Goal: Check status: Check status

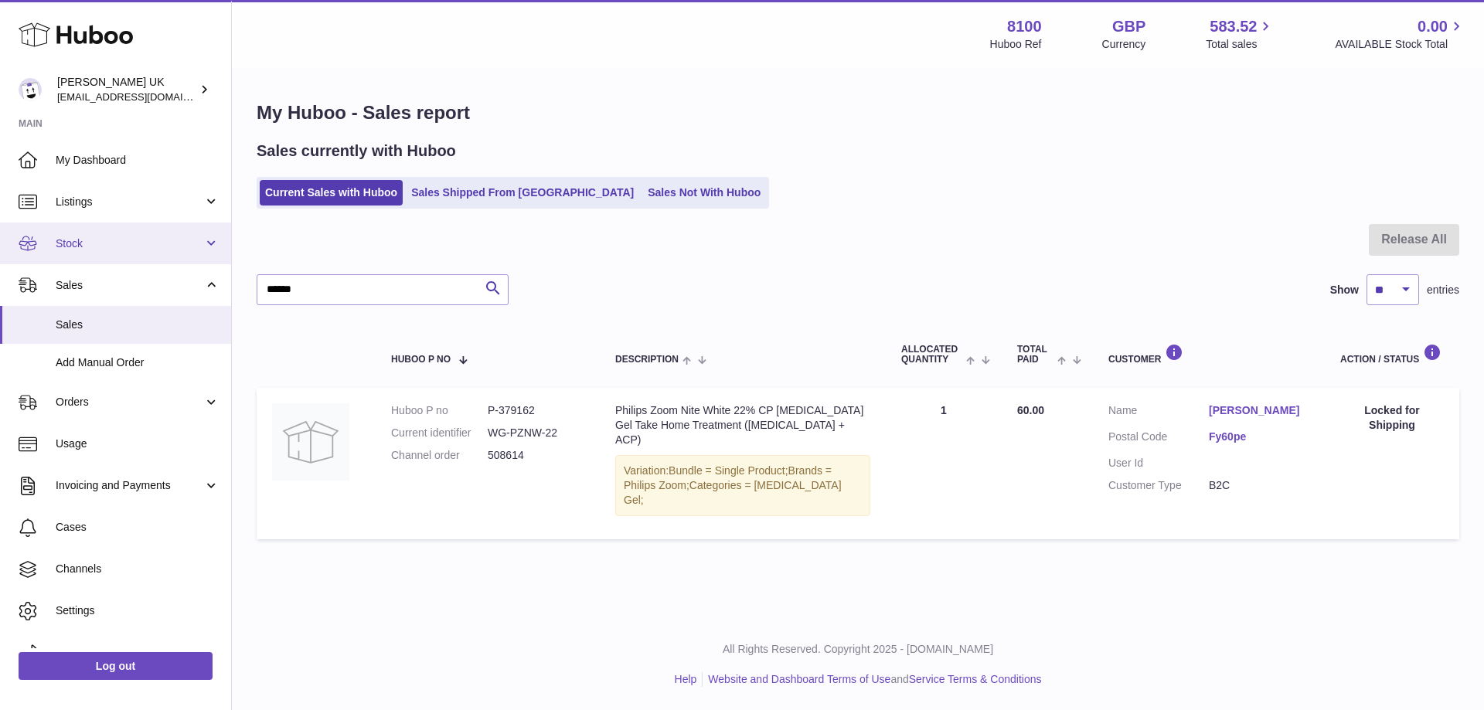
scroll to position [25, 0]
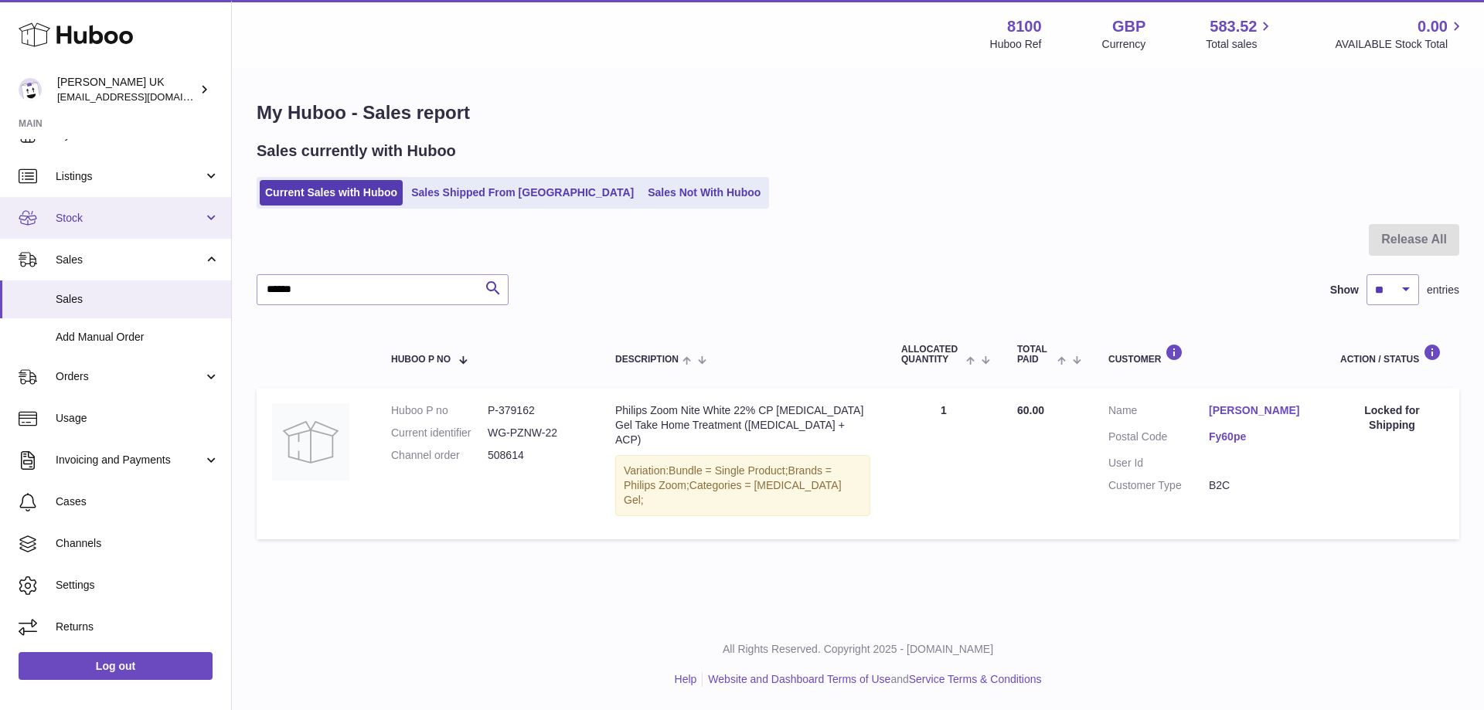
click at [100, 223] on span "Stock" at bounding box center [130, 218] width 148 height 15
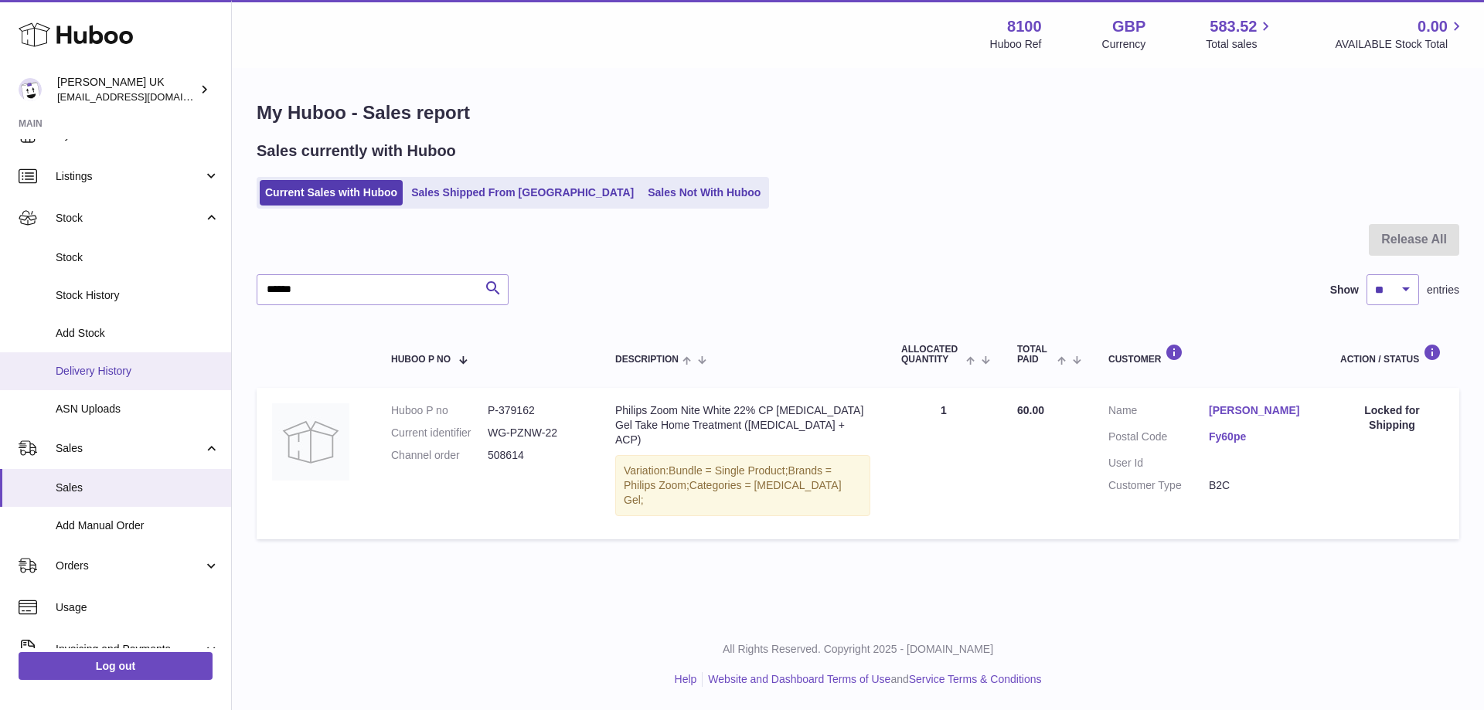
click at [115, 376] on span "Delivery History" at bounding box center [138, 371] width 164 height 15
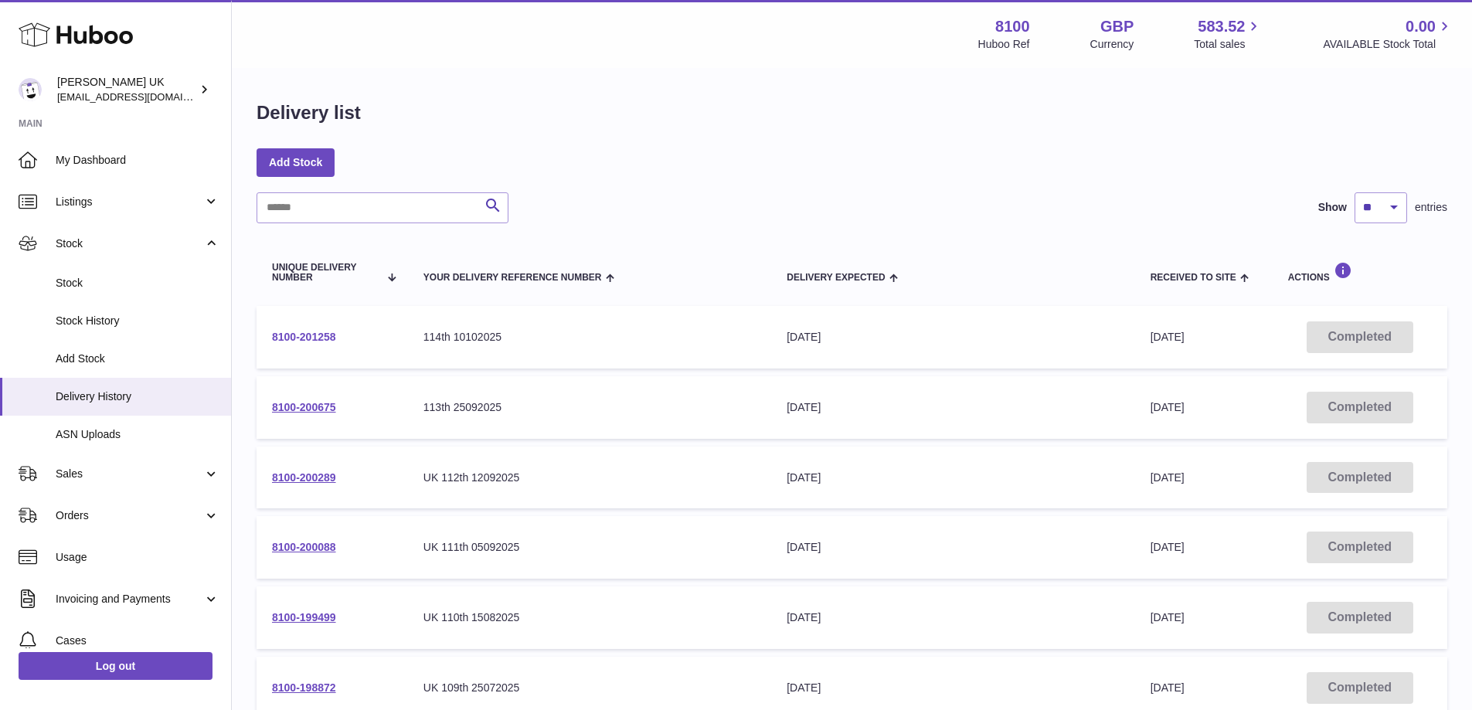
click at [302, 328] on td "8100-201258" at bounding box center [332, 337] width 151 height 63
click at [304, 333] on link "8100-201258" at bounding box center [304, 337] width 64 height 12
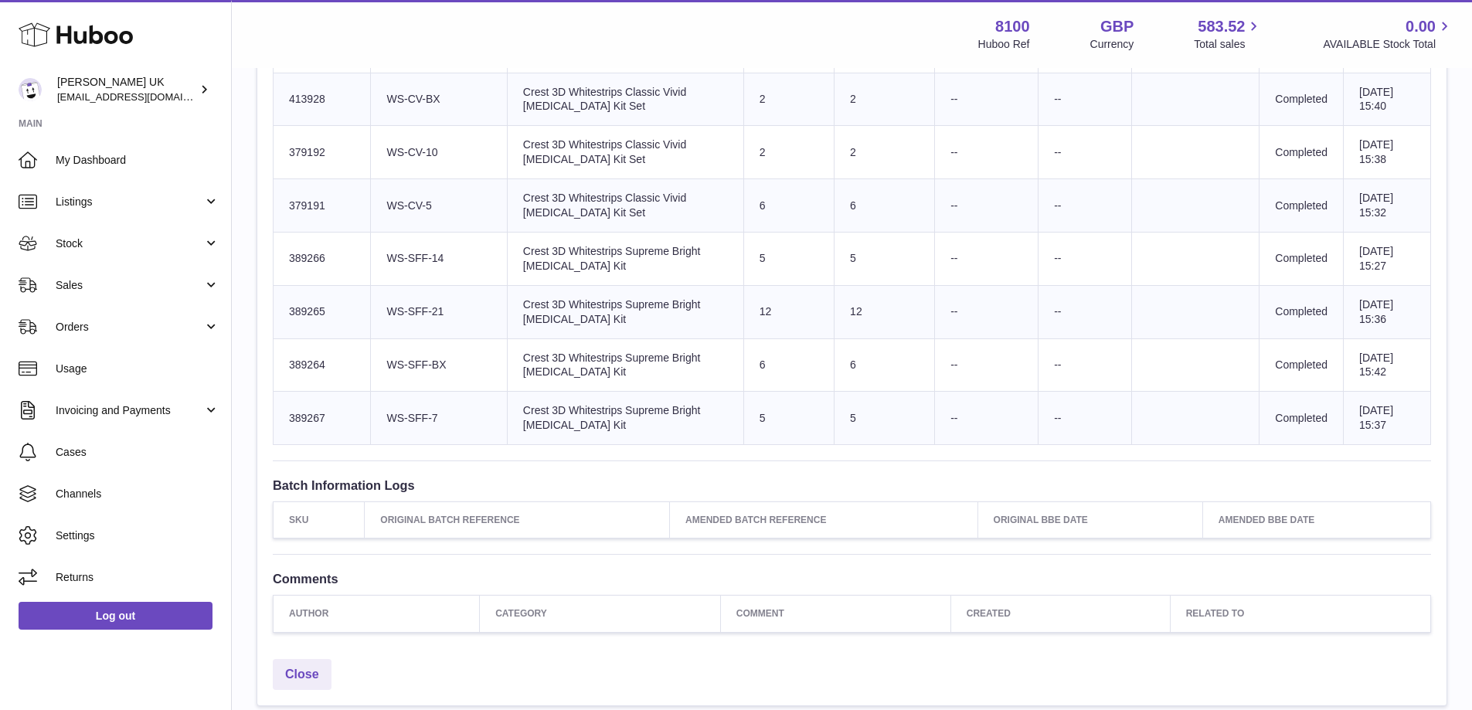
scroll to position [1005, 0]
